Goal: Information Seeking & Learning: Check status

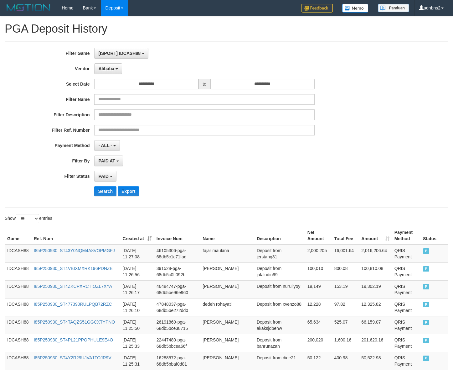
select select "**********"
select select "*"
select select "***"
click at [101, 184] on div "**********" at bounding box center [189, 124] width 378 height 153
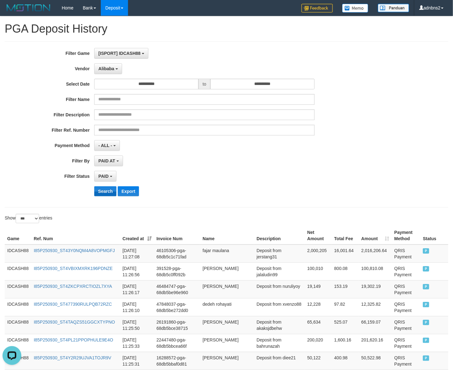
drag, startPoint x: 0, startPoint y: 0, endPoint x: 100, endPoint y: 191, distance: 215.7
click at [100, 191] on div "**********" at bounding box center [189, 124] width 378 height 153
click at [100, 191] on button "Search" at bounding box center [105, 191] width 22 height 10
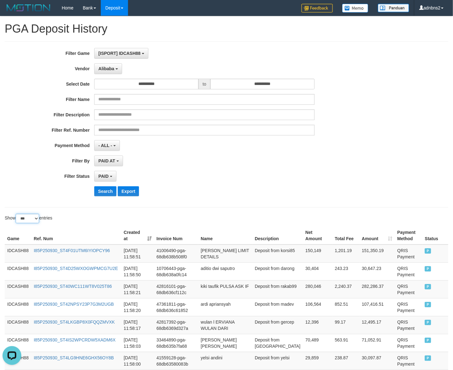
click at [39, 220] on select "** ** ** ***" at bounding box center [27, 218] width 23 height 9
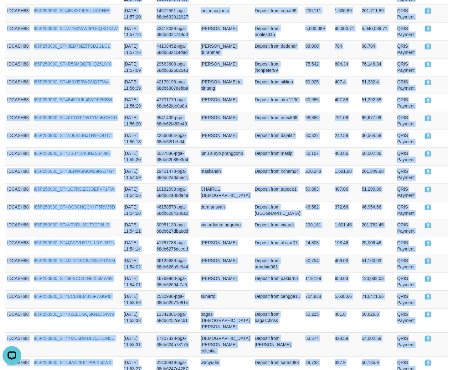
scroll to position [0, 0]
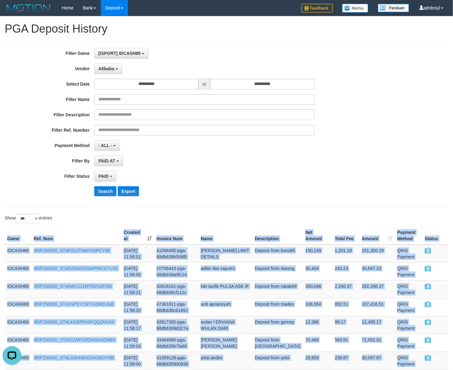
drag, startPoint x: 428, startPoint y: 293, endPoint x: -2, endPoint y: 235, distance: 433.3
copy table "Game Ref. Num Created at Invoice Num Name Description Net Amount Total Fee Amou…"
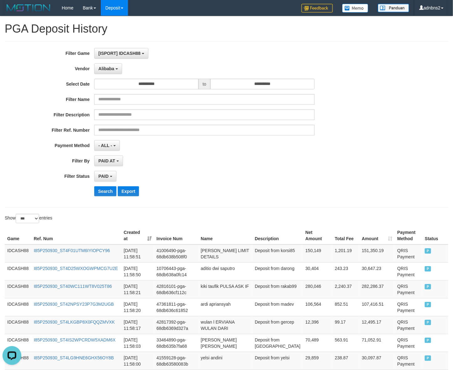
click at [94, 189] on div "Search Export" at bounding box center [189, 191] width 378 height 10
click at [95, 189] on button "Search" at bounding box center [105, 191] width 22 height 10
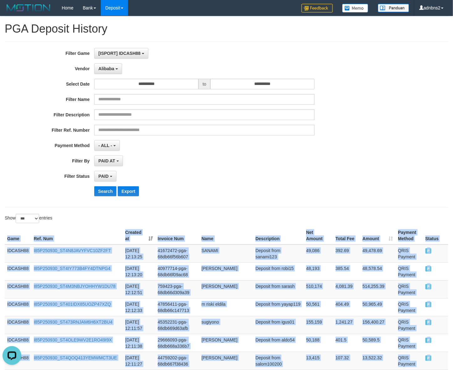
drag, startPoint x: 428, startPoint y: 165, endPoint x: -3, endPoint y: 250, distance: 438.6
copy table "Game Ref. Num Created at Invoice Num Name Description Net Amount Total Fee Amou…"
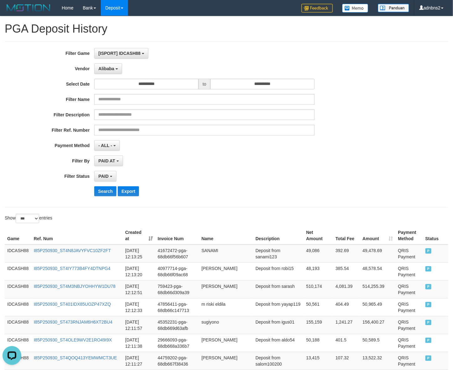
click at [99, 186] on div "**********" at bounding box center [189, 124] width 378 height 153
click at [100, 187] on div "**********" at bounding box center [189, 124] width 378 height 153
click at [101, 189] on button "Search" at bounding box center [105, 191] width 22 height 10
click at [104, 190] on button "Search" at bounding box center [105, 191] width 22 height 10
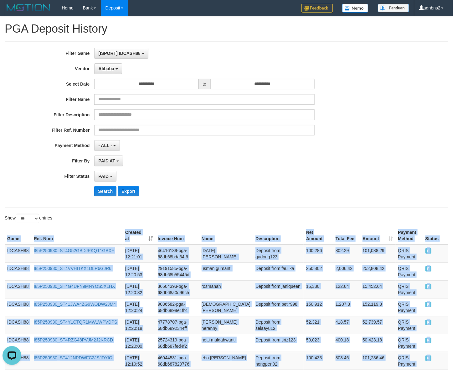
drag, startPoint x: 435, startPoint y: 97, endPoint x: 0, endPoint y: 245, distance: 459.3
copy table "Game Ref. Num Created at Invoice Num Name Description Net Amount Total Fee Amou…"
click at [106, 189] on button "Search" at bounding box center [105, 191] width 22 height 10
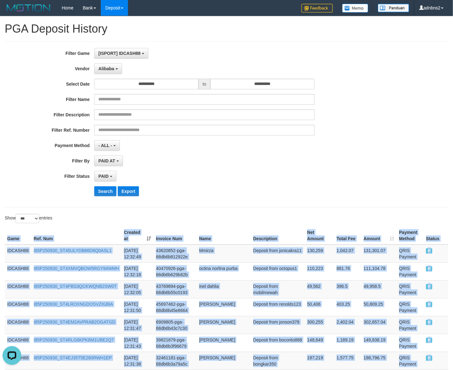
drag, startPoint x: 441, startPoint y: 154, endPoint x: 3, endPoint y: 236, distance: 445.4
copy table "Game Ref. Num Created at Invoice Num Name Description Net Amount Total Fee Amou…"
click at [107, 193] on button "Search" at bounding box center [105, 191] width 22 height 10
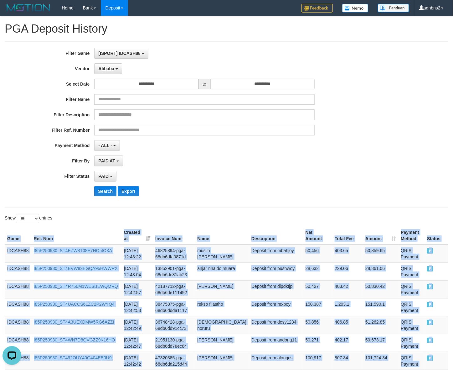
drag, startPoint x: 434, startPoint y: 162, endPoint x: -1, endPoint y: 237, distance: 441.5
copy table "Game Ref. Num Created at Invoice Num Name Description Net Amount Total Fee Amou…"
click at [97, 194] on button "Search" at bounding box center [105, 191] width 22 height 10
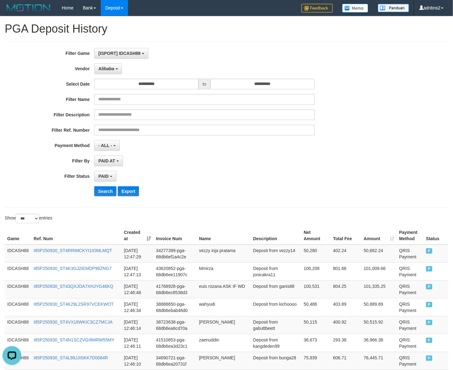
click at [319, 152] on div "**********" at bounding box center [189, 124] width 378 height 153
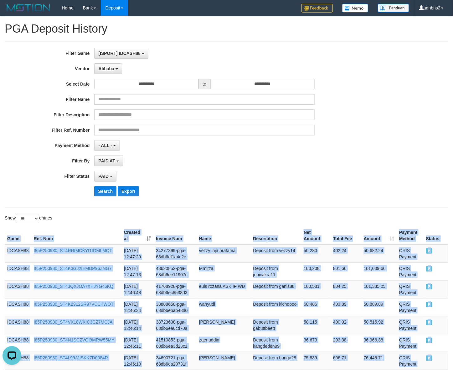
drag, startPoint x: 446, startPoint y: 166, endPoint x: -9, endPoint y: 236, distance: 460.7
copy table "Game Ref. Num Created at Invoice Num Name Description Net Amount Total Fee Amou…"
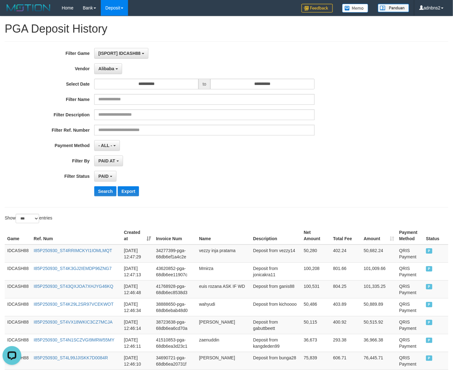
click at [104, 185] on div "**********" at bounding box center [189, 124] width 378 height 153
drag, startPoint x: 104, startPoint y: 185, endPoint x: 102, endPoint y: 193, distance: 7.7
click at [102, 193] on div "**********" at bounding box center [189, 124] width 378 height 153
click at [102, 193] on button "Search" at bounding box center [105, 191] width 22 height 10
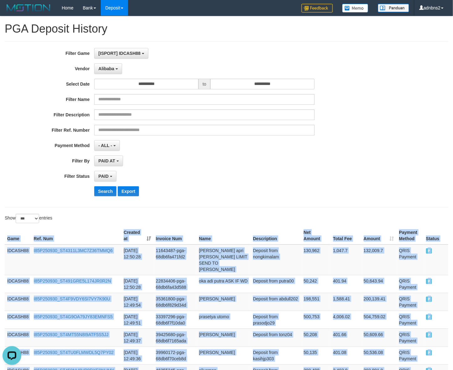
copy table "Game Ref. Num Created at Invoice Num Name Description Net Amount Total Fee Amou…"
drag, startPoint x: 432, startPoint y: 159, endPoint x: 104, endPoint y: 215, distance: 332.0
click at [105, 189] on button "Search" at bounding box center [105, 191] width 22 height 10
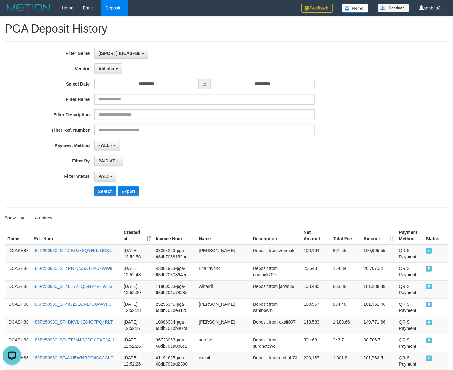
scroll to position [431, 0]
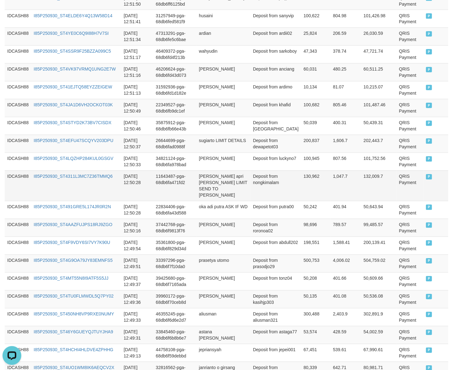
click at [430, 174] on td "P" at bounding box center [436, 185] width 25 height 30
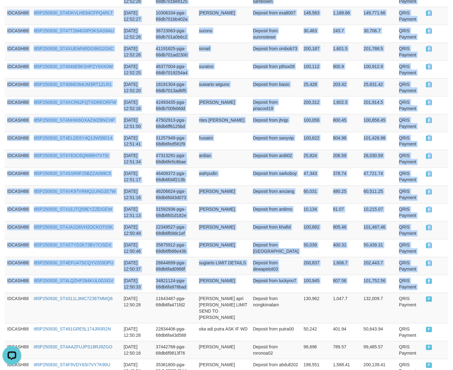
scroll to position [0, 0]
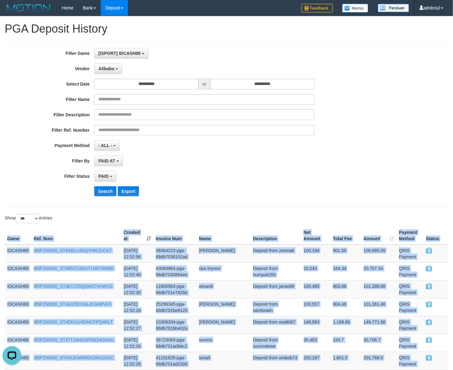
drag, startPoint x: 433, startPoint y: 157, endPoint x: -9, endPoint y: 241, distance: 450.0
copy table "Game Ref. Num Created at Invoice Num Name Description Net Amount Total Fee Amou…"
click at [100, 194] on button "Search" at bounding box center [105, 191] width 22 height 10
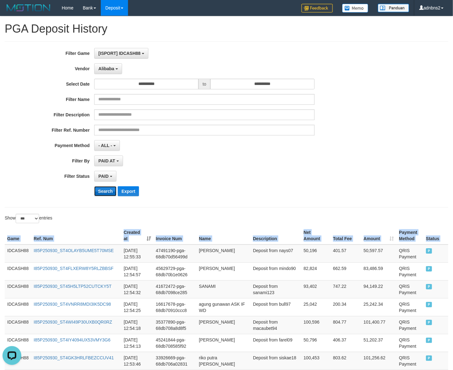
click at [106, 194] on button "Search" at bounding box center [105, 191] width 22 height 10
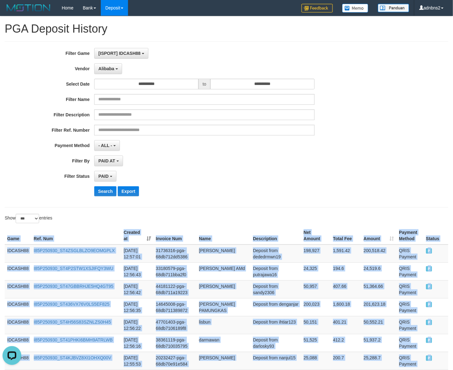
drag, startPoint x: 431, startPoint y: 334, endPoint x: 35, endPoint y: 197, distance: 419.1
copy table "Game Ref. Num Created at Invoice Num Name Description Net Amount Total Fee Amou…"
click at [102, 194] on button "Search" at bounding box center [105, 191] width 22 height 10
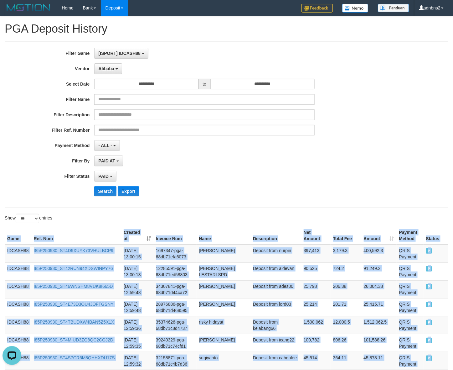
drag, startPoint x: 431, startPoint y: 157, endPoint x: 5, endPoint y: 229, distance: 432.3
copy table "Game Ref. Num Created at Invoice Num Name Description Net Amount Total Fee Amou…"
click at [99, 195] on button "Search" at bounding box center [105, 191] width 22 height 10
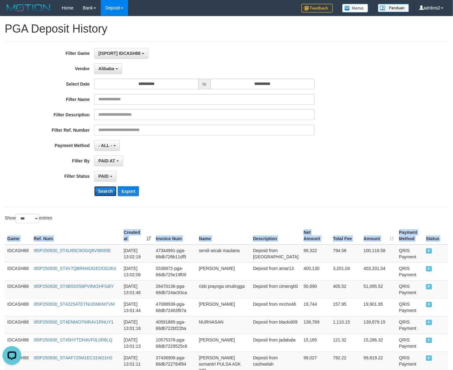
click at [102, 192] on button "Search" at bounding box center [105, 191] width 22 height 10
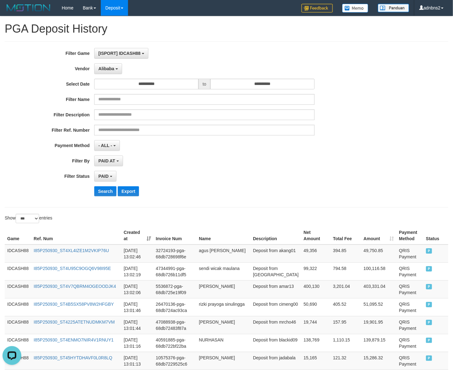
click at [381, 127] on div "**********" at bounding box center [226, 124] width 453 height 153
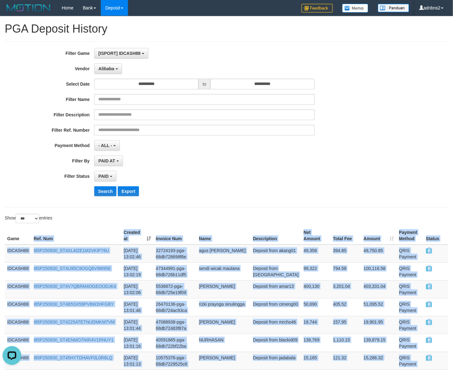
drag, startPoint x: 441, startPoint y: 167, endPoint x: 457, endPoint y: 217, distance: 52.3
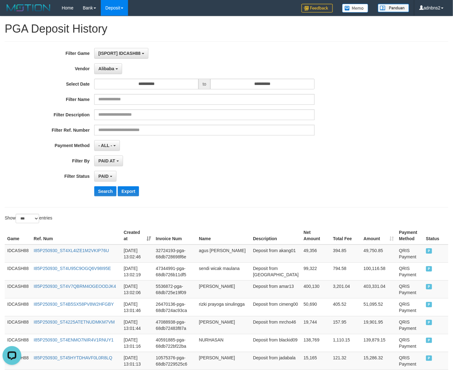
click at [370, 132] on div "Filter Ref. Number" at bounding box center [189, 130] width 378 height 11
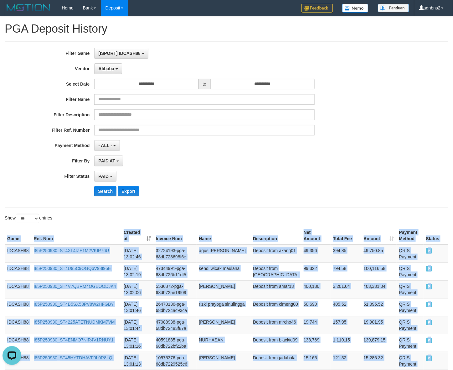
drag, startPoint x: 431, startPoint y: 169, endPoint x: 4, endPoint y: 234, distance: 432.0
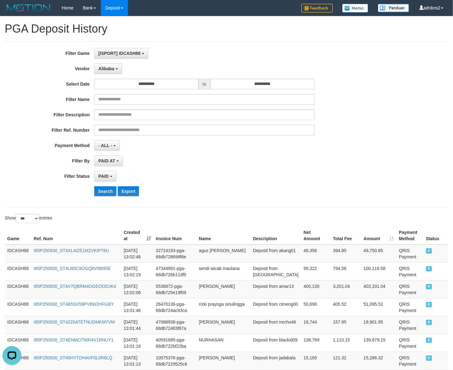
click at [101, 186] on div "**********" at bounding box center [189, 124] width 378 height 153
click at [100, 190] on button "Search" at bounding box center [105, 191] width 22 height 10
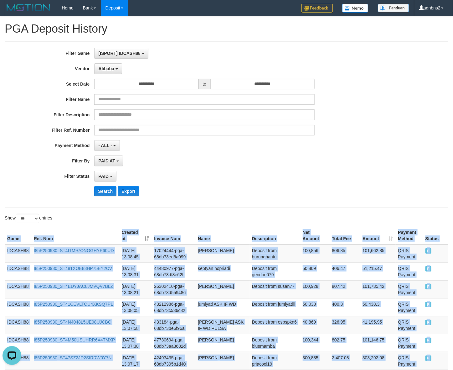
drag, startPoint x: 443, startPoint y: 162, endPoint x: -3, endPoint y: 238, distance: 452.4
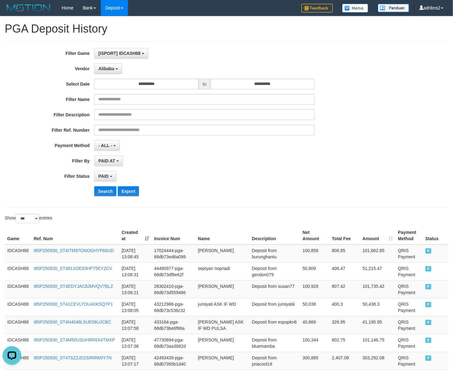
click at [107, 185] on div "**********" at bounding box center [189, 124] width 378 height 153
click at [102, 199] on div "**********" at bounding box center [189, 124] width 378 height 153
click at [109, 188] on button "Search" at bounding box center [105, 191] width 22 height 10
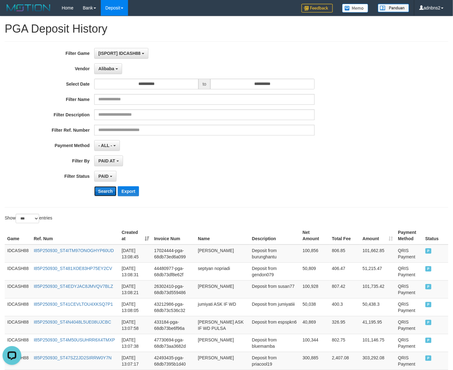
click at [109, 188] on button "Search" at bounding box center [105, 191] width 22 height 10
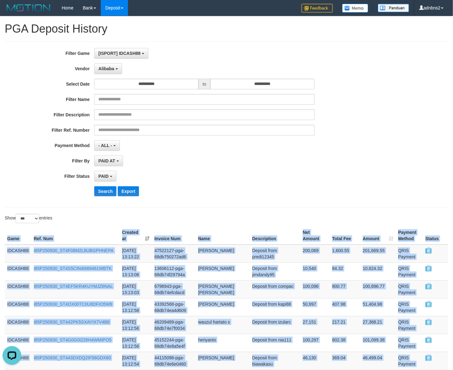
drag, startPoint x: 435, startPoint y: 164, endPoint x: -1, endPoint y: 248, distance: 444.0
click at [96, 193] on button "Search" at bounding box center [105, 191] width 22 height 10
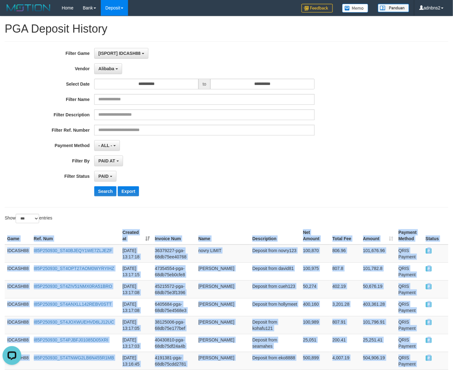
drag, startPoint x: 428, startPoint y: 160, endPoint x: -13, endPoint y: 261, distance: 452.4
click at [102, 192] on button "Search" at bounding box center [105, 191] width 22 height 10
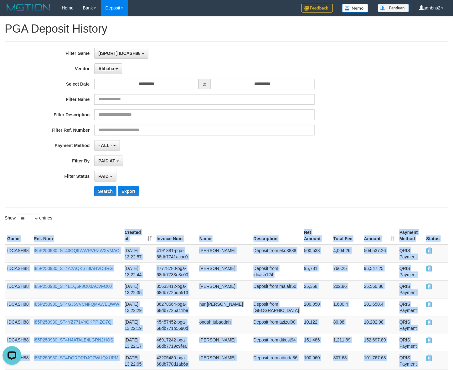
drag, startPoint x: 401, startPoint y: 160, endPoint x: -4, endPoint y: 238, distance: 412.5
click at [99, 196] on button "Search" at bounding box center [105, 191] width 22 height 10
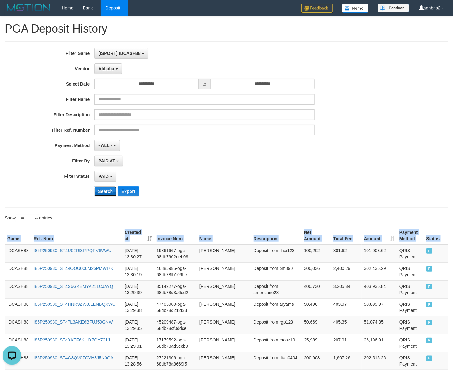
click at [110, 194] on button "Search" at bounding box center [105, 191] width 22 height 10
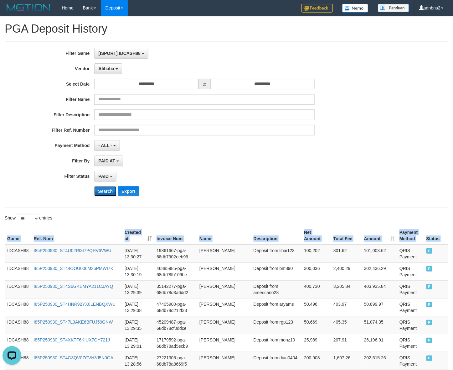
click at [110, 194] on button "Search" at bounding box center [105, 191] width 22 height 10
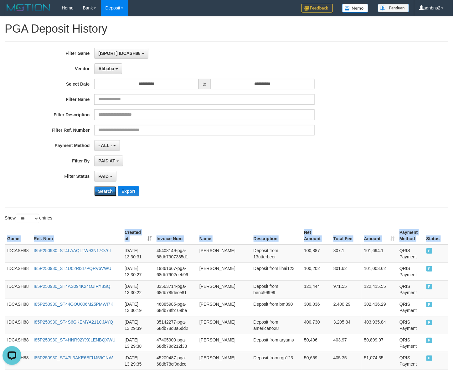
click at [94, 186] on button "Search" at bounding box center [105, 191] width 22 height 10
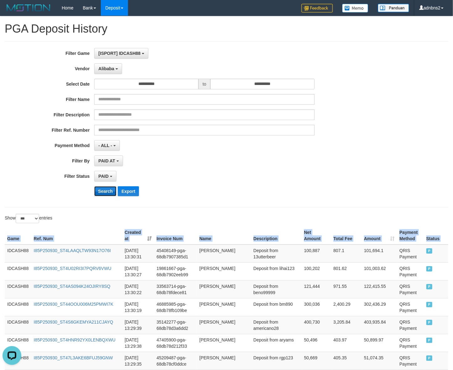
click at [110, 194] on button "Search" at bounding box center [105, 191] width 22 height 10
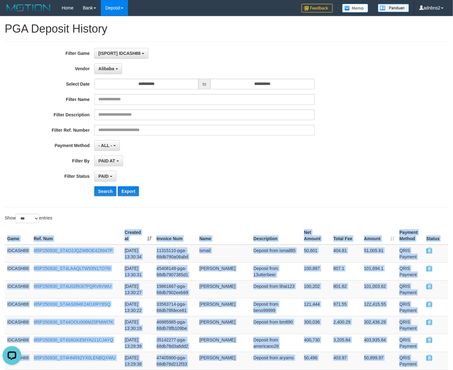
drag, startPoint x: 432, startPoint y: 164, endPoint x: 0, endPoint y: 236, distance: 437.2
click at [101, 190] on button "Search" at bounding box center [105, 191] width 22 height 10
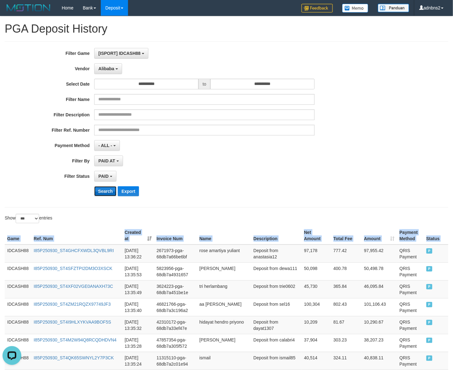
click at [96, 196] on button "Search" at bounding box center [105, 191] width 22 height 10
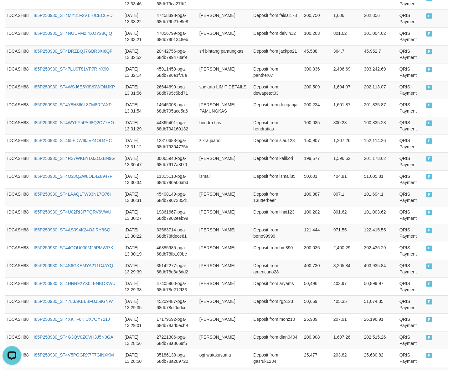
scroll to position [180, 0]
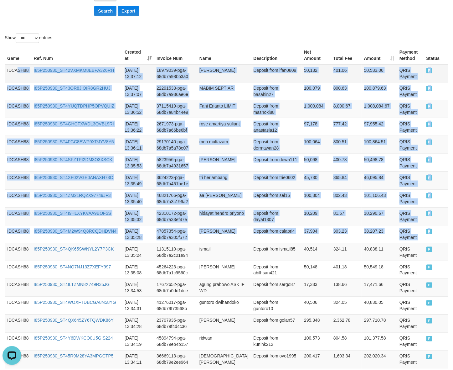
drag, startPoint x: 423, startPoint y: 237, endPoint x: 18, endPoint y: 80, distance: 434.6
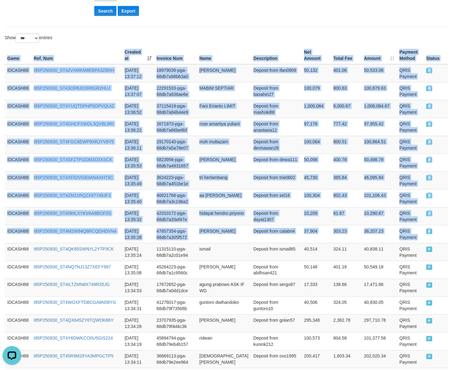
click at [105, 10] on button "Search" at bounding box center [105, 11] width 22 height 10
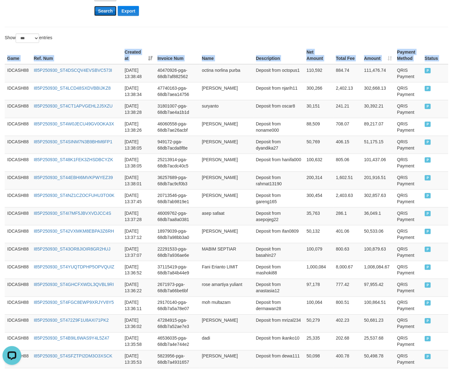
click at [106, 10] on button "Search" at bounding box center [105, 11] width 22 height 10
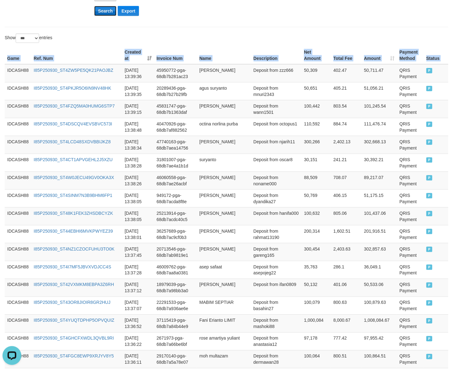
click at [106, 9] on button "Search" at bounding box center [105, 11] width 22 height 10
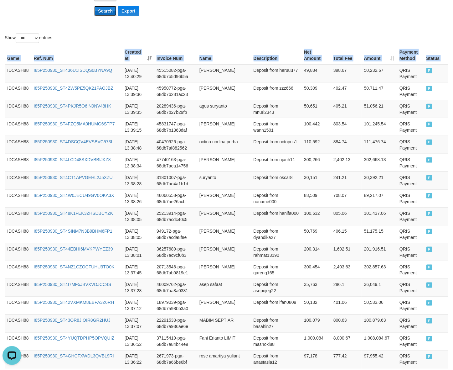
click at [106, 9] on button "Search" at bounding box center [105, 11] width 22 height 10
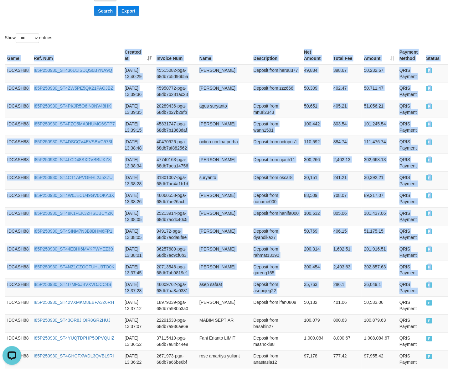
drag, startPoint x: 432, startPoint y: 286, endPoint x: -7, endPoint y: 72, distance: 488.5
click at [112, 16] on button "Search" at bounding box center [105, 11] width 22 height 10
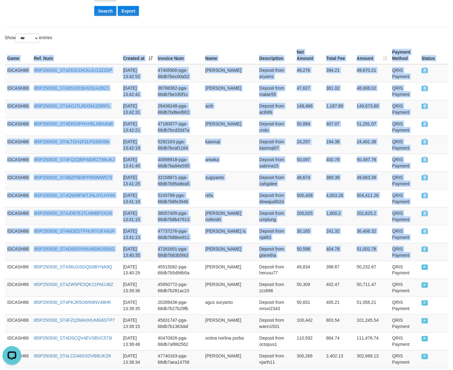
drag, startPoint x: 439, startPoint y: 250, endPoint x: -60, endPoint y: 83, distance: 525.4
click at [104, 13] on button "Search" at bounding box center [105, 11] width 22 height 10
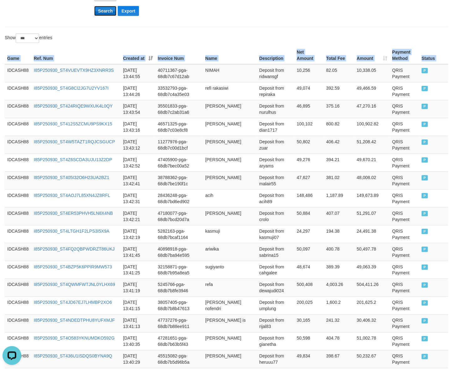
click at [104, 15] on button "Search" at bounding box center [105, 11] width 22 height 10
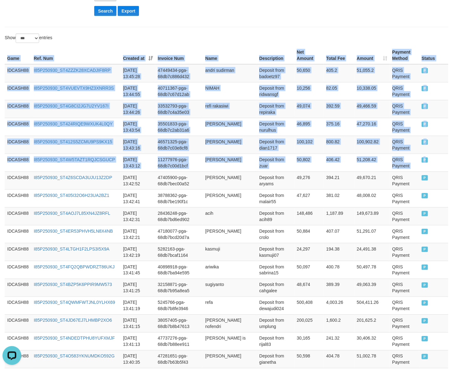
drag, startPoint x: 428, startPoint y: 159, endPoint x: -13, endPoint y: 72, distance: 449.4
click at [101, 10] on button "Search" at bounding box center [105, 11] width 22 height 10
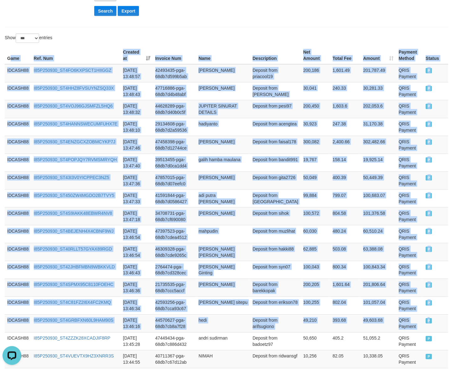
drag, startPoint x: 438, startPoint y: 326, endPoint x: 9, endPoint y: 55, distance: 507.6
click at [106, 10] on button "Search" at bounding box center [105, 11] width 22 height 10
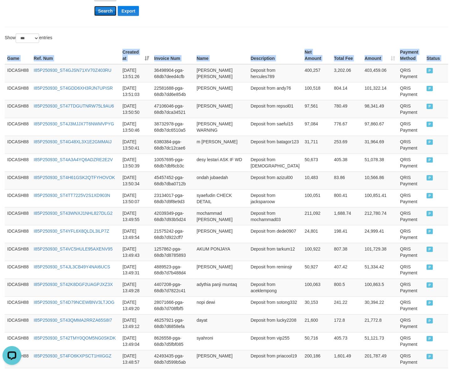
click at [105, 11] on button "Search" at bounding box center [105, 11] width 22 height 10
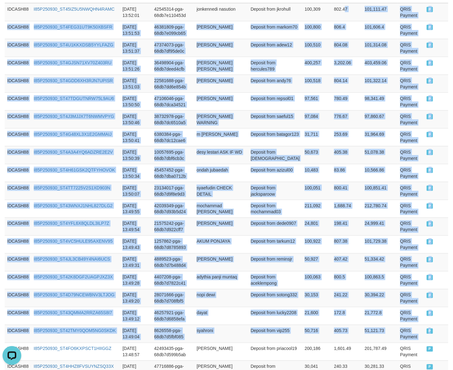
scroll to position [0, 0]
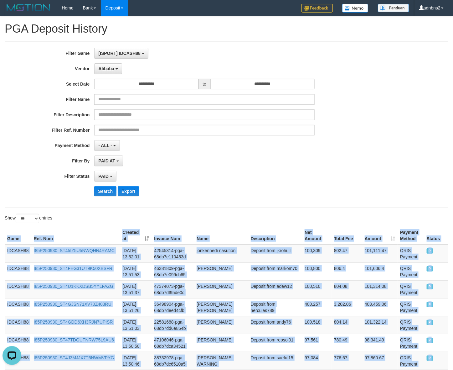
drag, startPoint x: 439, startPoint y: 166, endPoint x: 1, endPoint y: 239, distance: 444.2
click at [110, 194] on button "Search" at bounding box center [105, 191] width 22 height 10
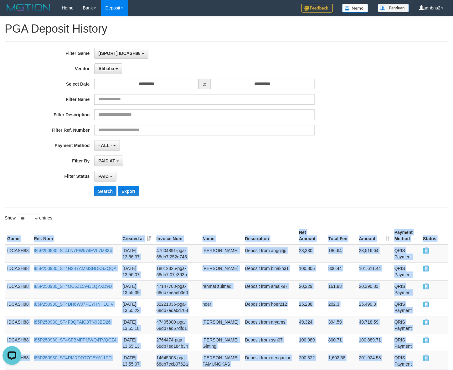
drag, startPoint x: 441, startPoint y: 163, endPoint x: 2, endPoint y: 242, distance: 445.8
